Goal: Task Accomplishment & Management: Manage account settings

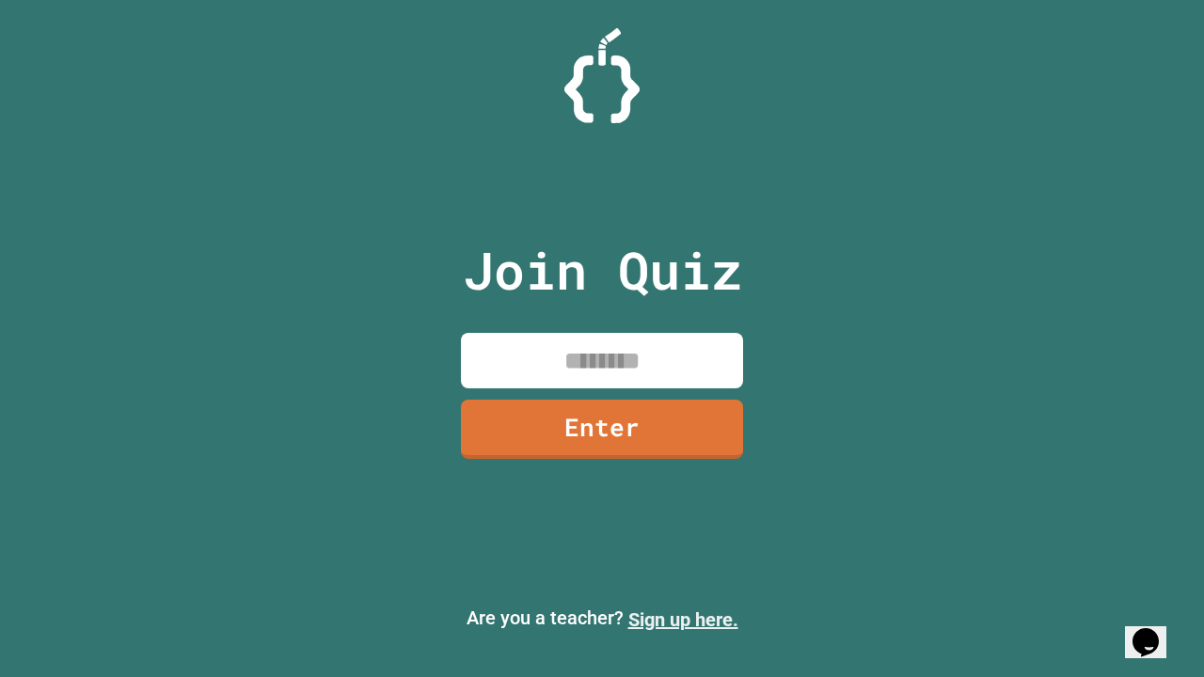
click at [683, 620] on link "Sign up here." at bounding box center [683, 619] width 110 height 23
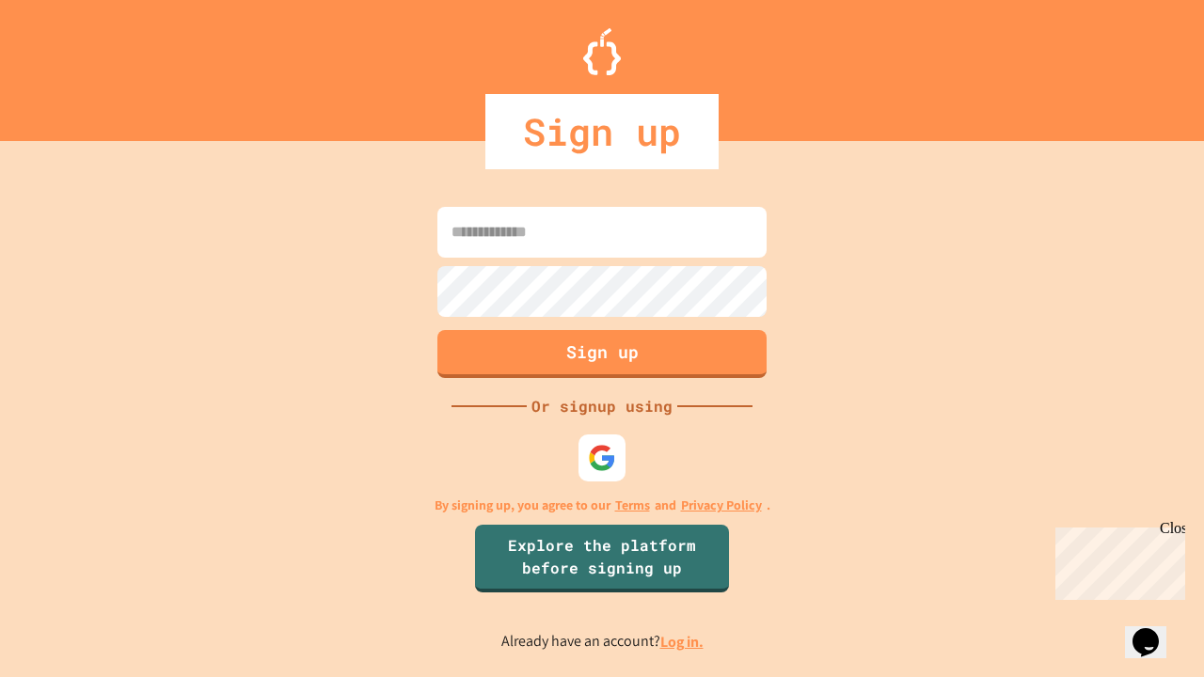
click at [683, 641] on link "Log in." at bounding box center [681, 642] width 43 height 20
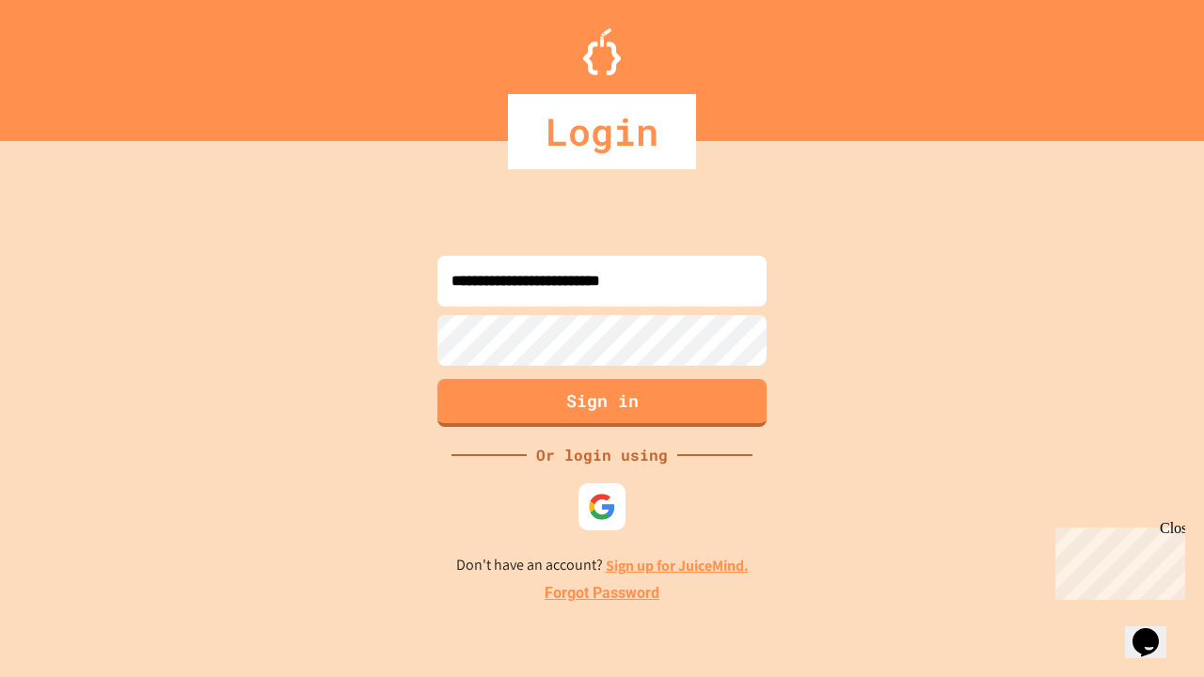
type input "**********"
